Goal: Task Accomplishment & Management: Manage account settings

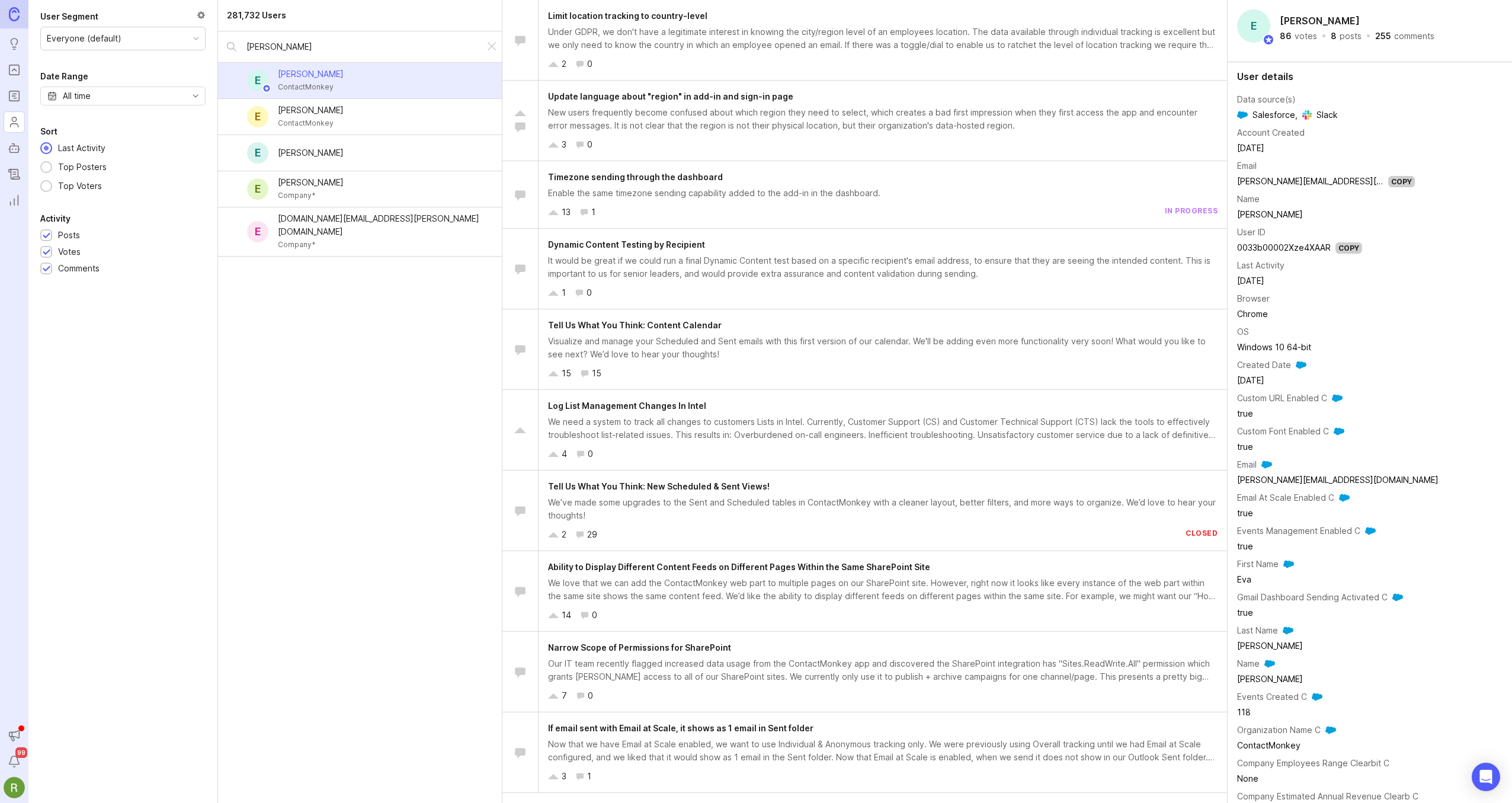
click at [16, 735] on icon "Announcements" at bounding box center [14, 734] width 13 height 14
click at [403, 440] on div "281,732 Users [PERSON_NAME] E [PERSON_NAME] ContactMonkey E [PERSON_NAME] Conta…" at bounding box center [360, 402] width 285 height 803
click at [12, 762] on icon "Notifications" at bounding box center [14, 761] width 13 height 14
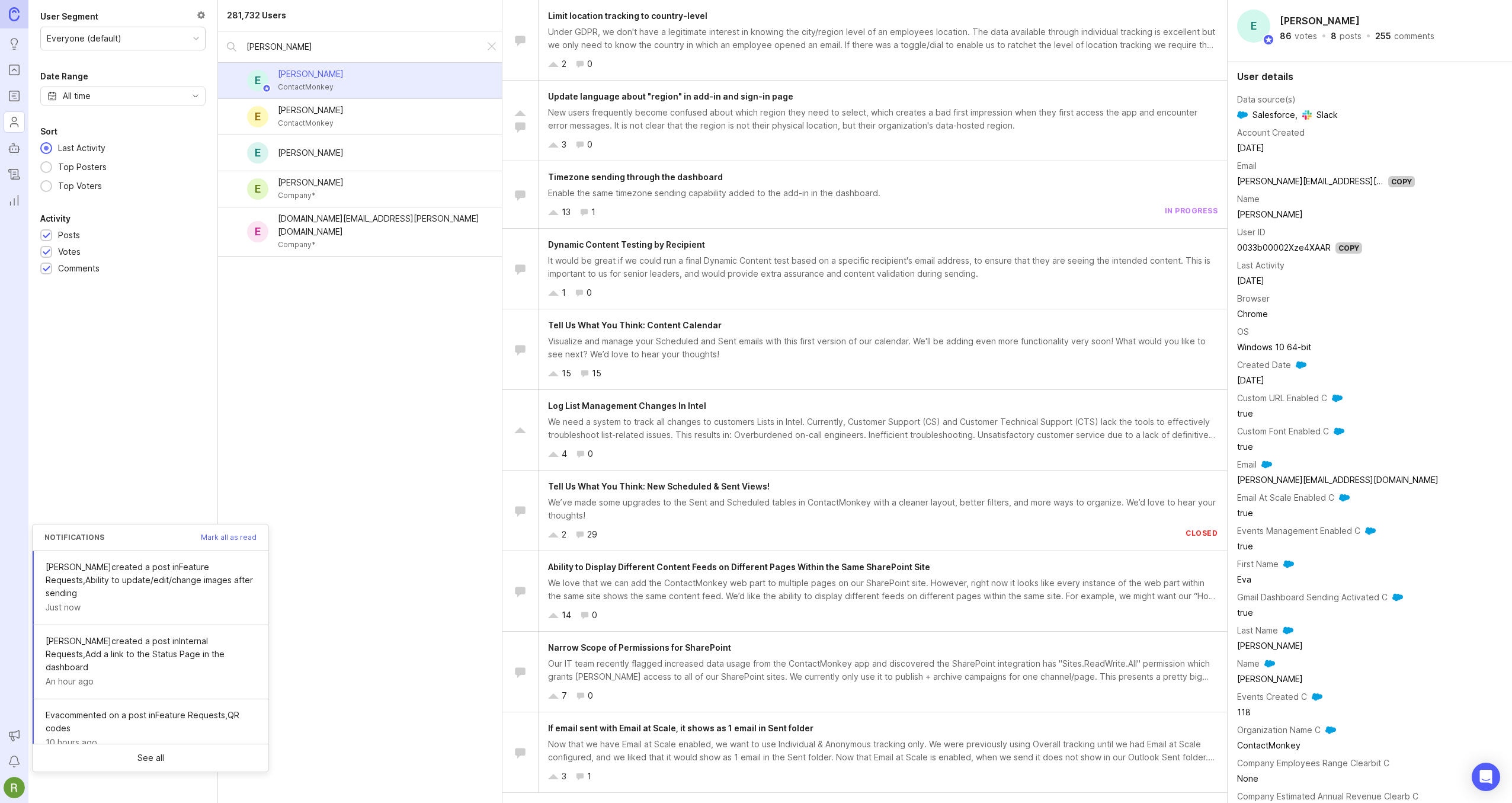
click at [241, 537] on span "Mark all as read" at bounding box center [228, 537] width 56 height 7
click at [111, 402] on div "User Segment Everyone (default) Date Range All time Sort Last Activity Top Post…" at bounding box center [123, 402] width 189 height 803
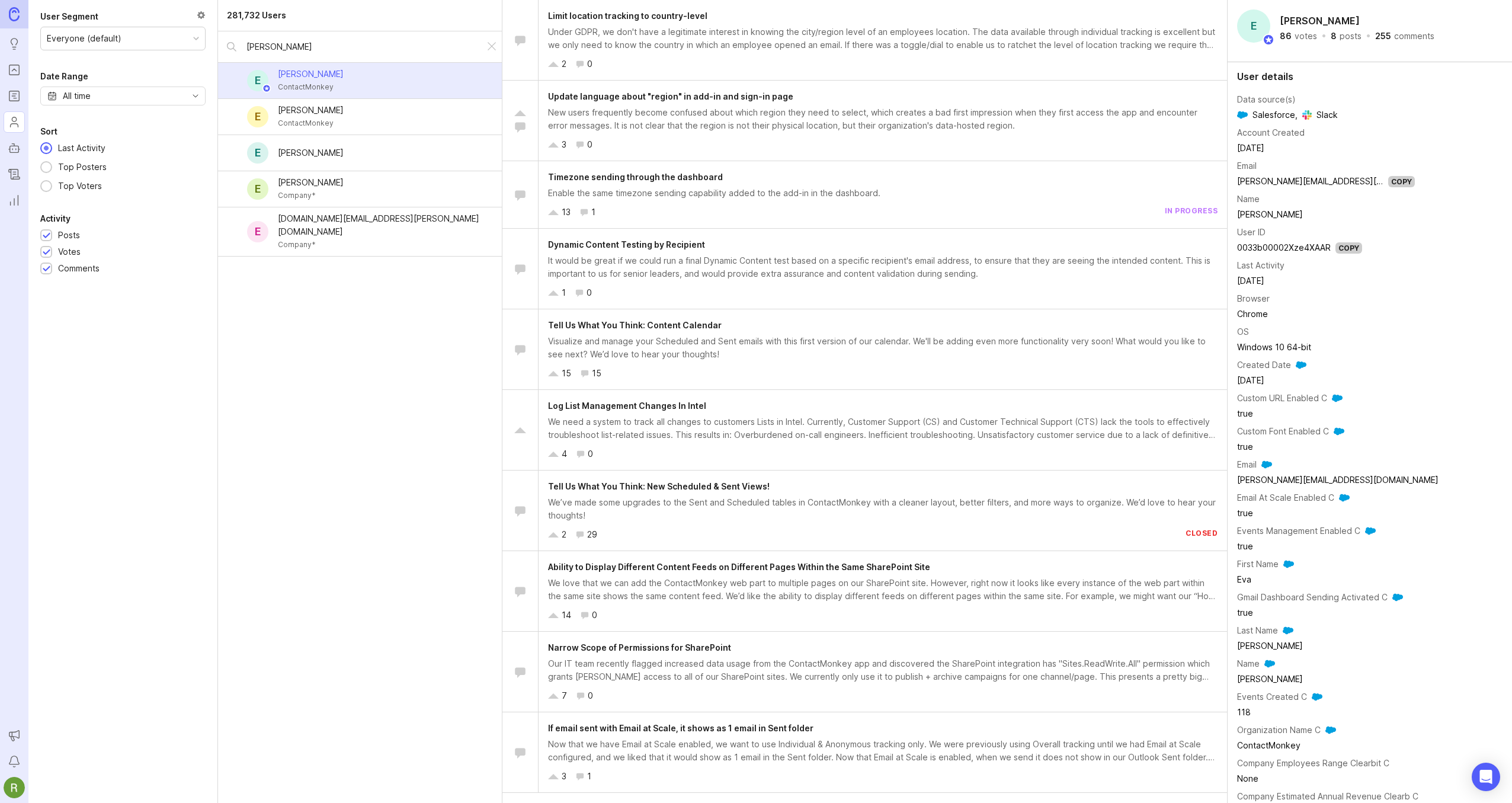
click at [15, 786] on img at bounding box center [14, 787] width 21 height 21
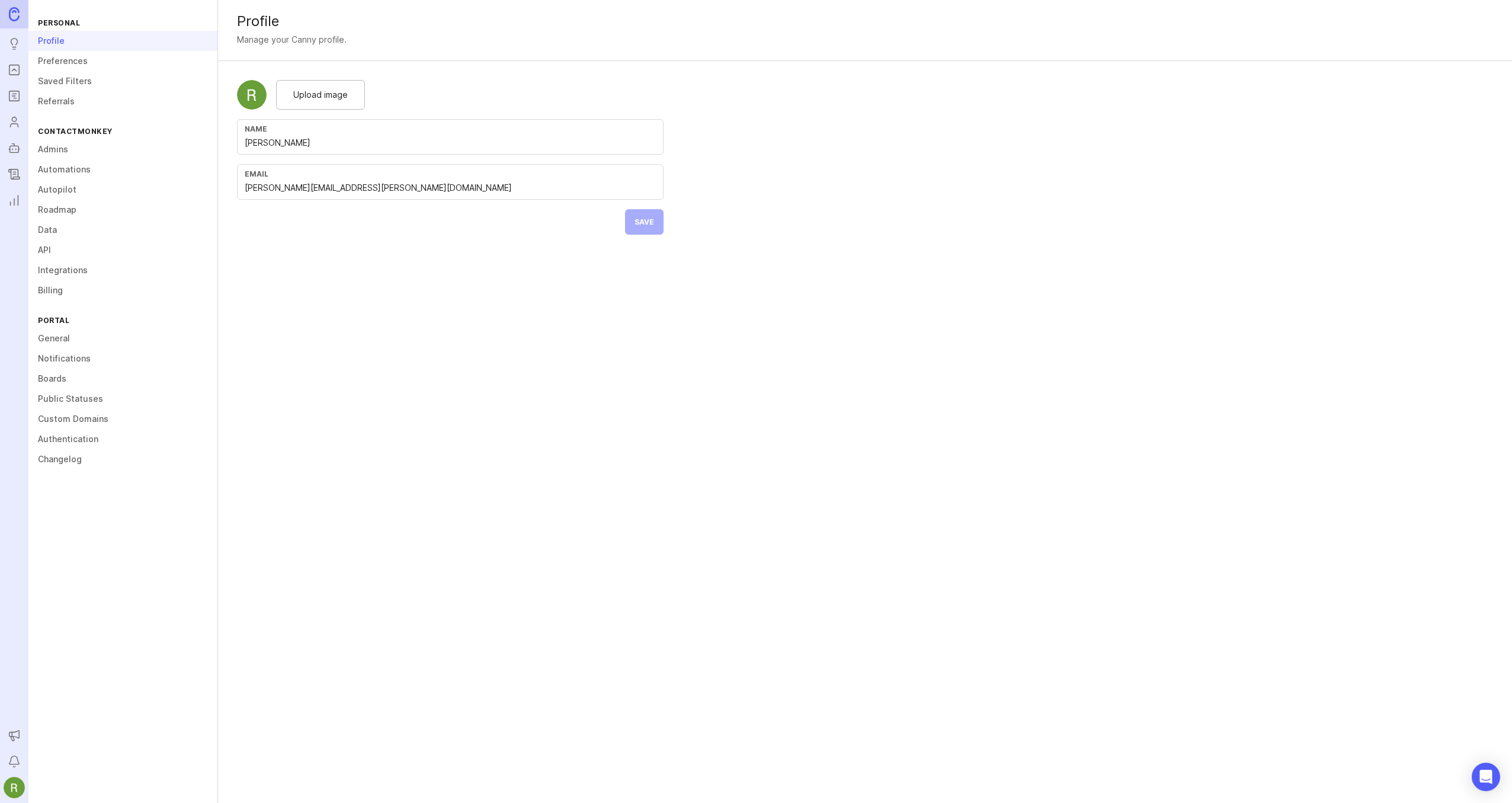
click at [86, 272] on link "Integrations" at bounding box center [123, 269] width 189 height 20
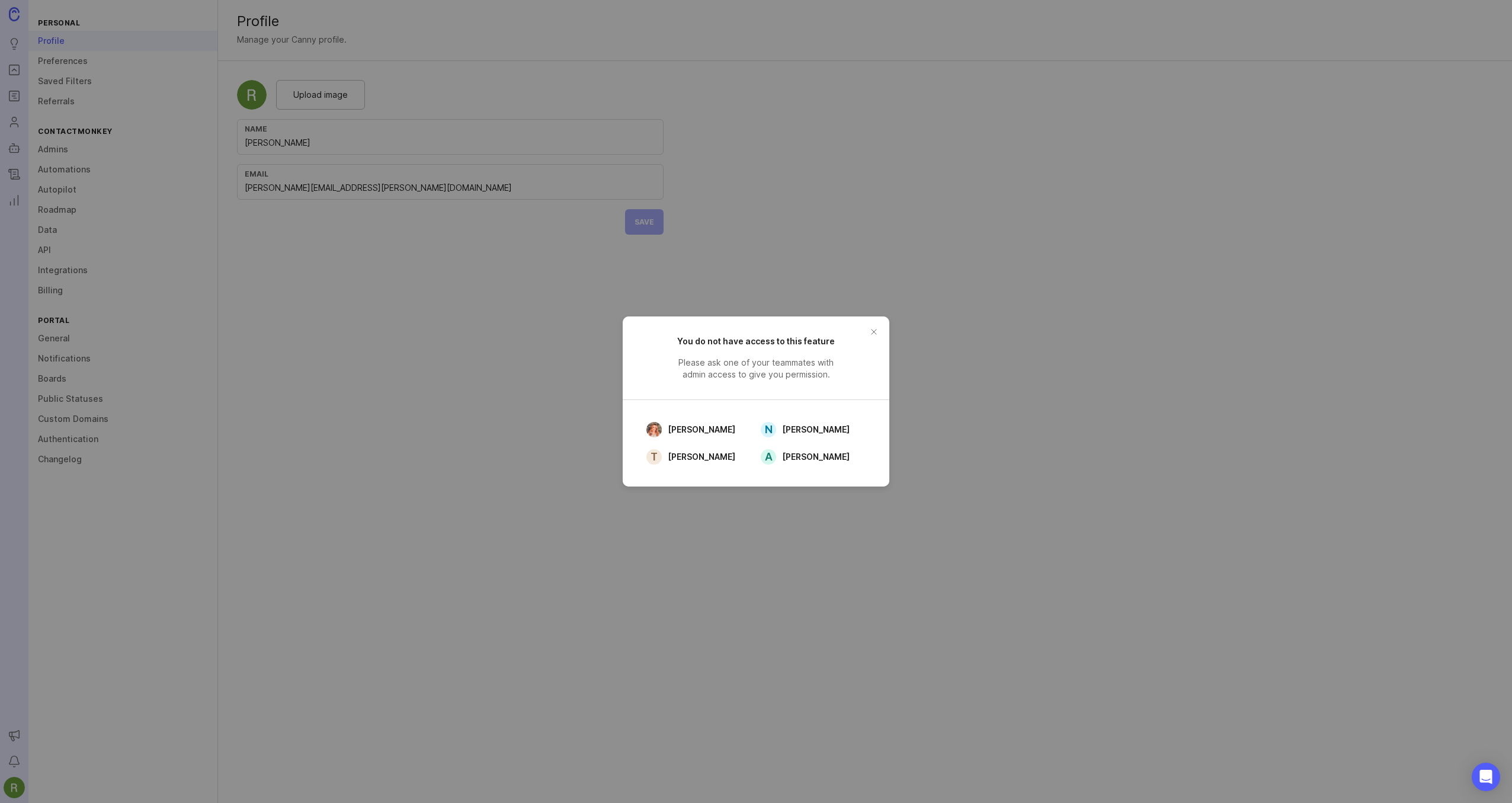
click at [874, 327] on button "close button" at bounding box center [874, 332] width 19 height 19
click at [874, 327] on div "Profile Manage your Canny profile. Upload image Name [PERSON_NAME] Email [PERSO…" at bounding box center [865, 402] width 1294 height 803
